Goal: Task Accomplishment & Management: Manage account settings

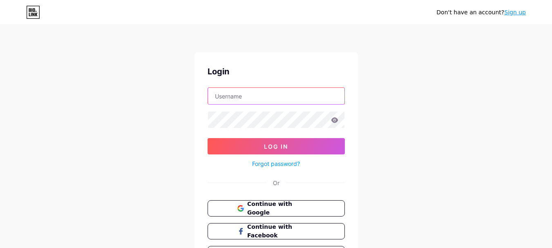
click at [266, 97] on input "text" at bounding box center [276, 96] width 136 height 16
type input "hawladershahid"
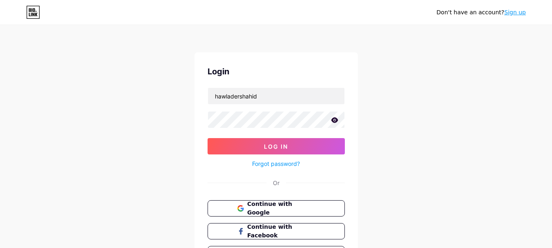
click at [336, 120] on icon at bounding box center [334, 119] width 7 height 5
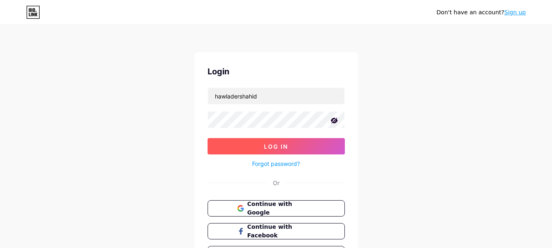
click at [300, 144] on button "Log In" at bounding box center [275, 146] width 137 height 16
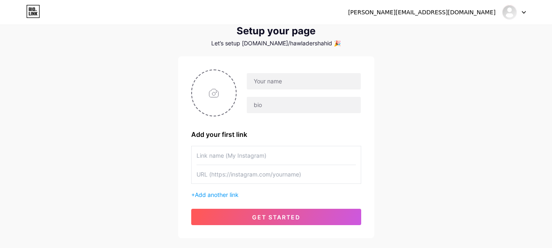
scroll to position [41, 0]
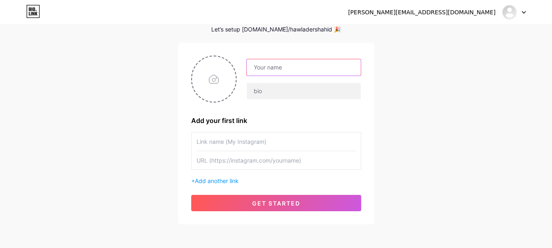
click at [305, 65] on input "text" at bounding box center [303, 67] width 113 height 16
type input "[PERSON_NAME] Islam"
click at [219, 94] on input "file" at bounding box center [214, 78] width 44 height 45
type input "C:\fakepath\WhatsApp Image [DATE] at 19.15.58_78184dc9.jpg"
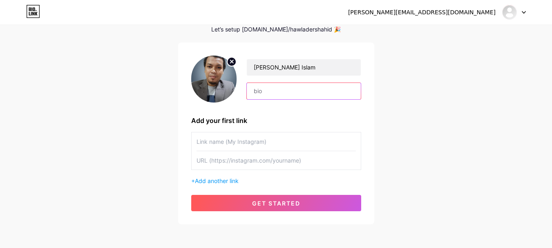
click at [282, 87] on input "text" at bounding box center [303, 91] width 113 height 16
type input "A"
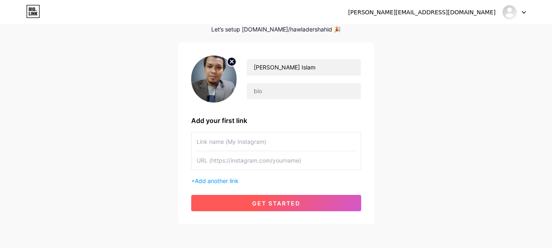
click at [256, 202] on span "get started" at bounding box center [276, 203] width 48 height 7
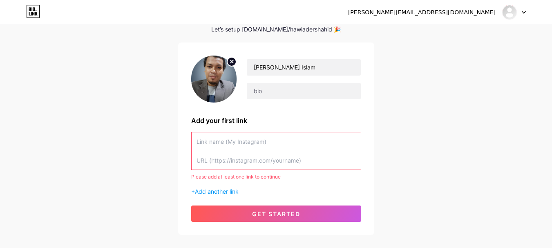
click at [291, 164] on input "text" at bounding box center [275, 160] width 159 height 18
click at [212, 192] on span "Add another link" at bounding box center [217, 191] width 44 height 7
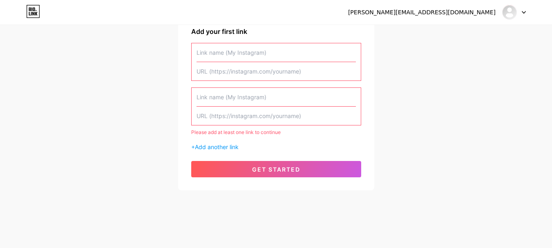
scroll to position [131, 0]
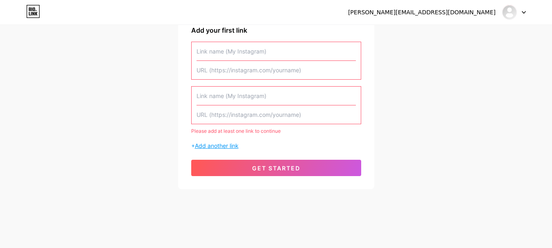
click at [220, 147] on span "Add another link" at bounding box center [217, 145] width 44 height 7
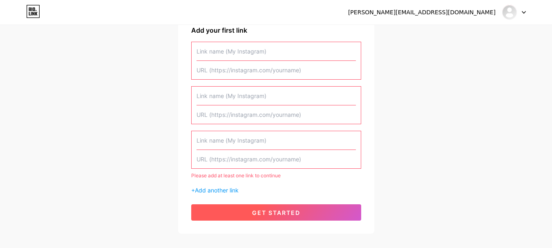
click at [243, 211] on button "get started" at bounding box center [276, 212] width 170 height 16
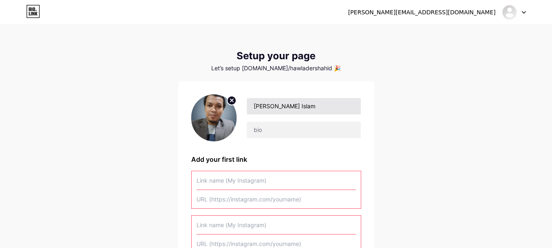
scroll to position [0, 0]
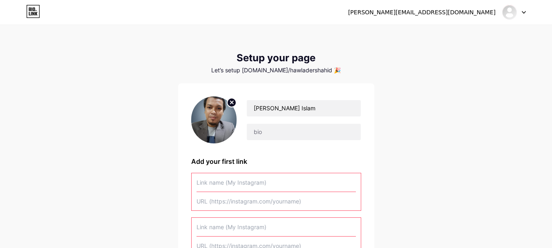
click at [223, 125] on img at bounding box center [214, 119] width 46 height 47
click at [513, 11] on img at bounding box center [509, 12] width 13 height 13
click at [437, 31] on link "Dashboard" at bounding box center [474, 33] width 101 height 22
